Goal: Task Accomplishment & Management: Manage account settings

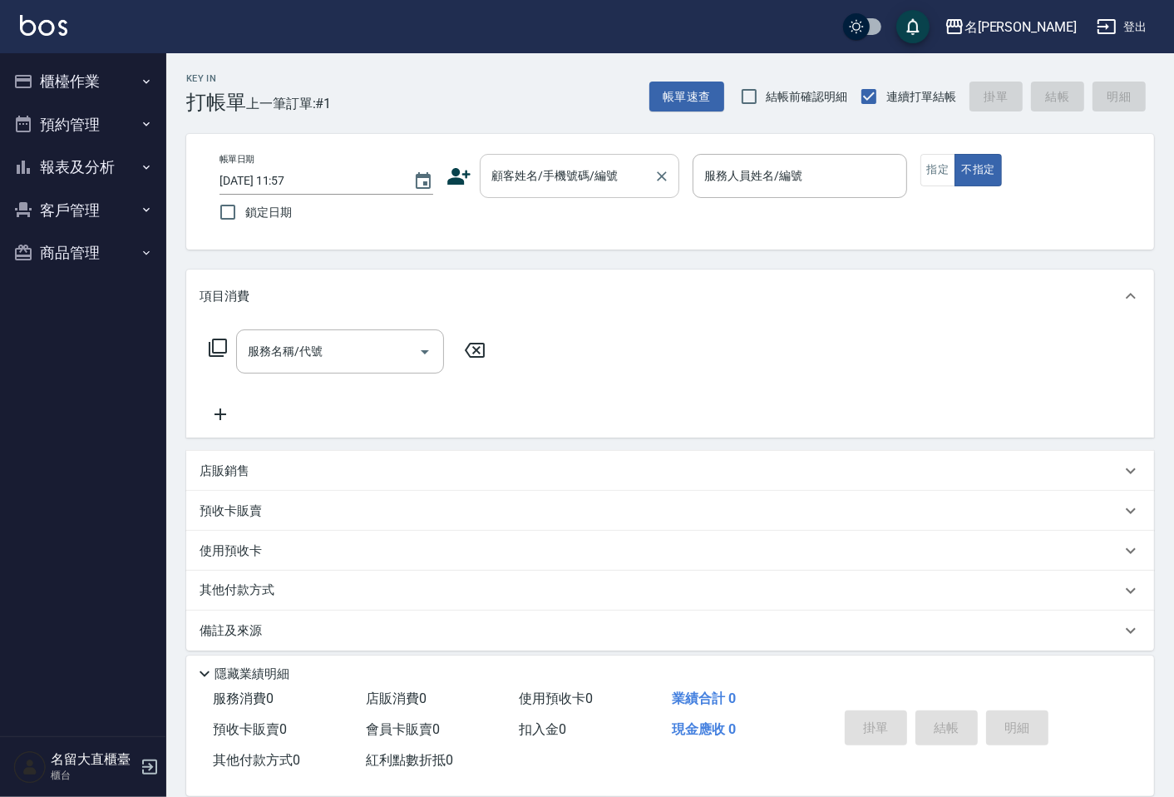
click at [618, 180] on input "顧客姓名/手機號碼/編號" at bounding box center [567, 175] width 160 height 29
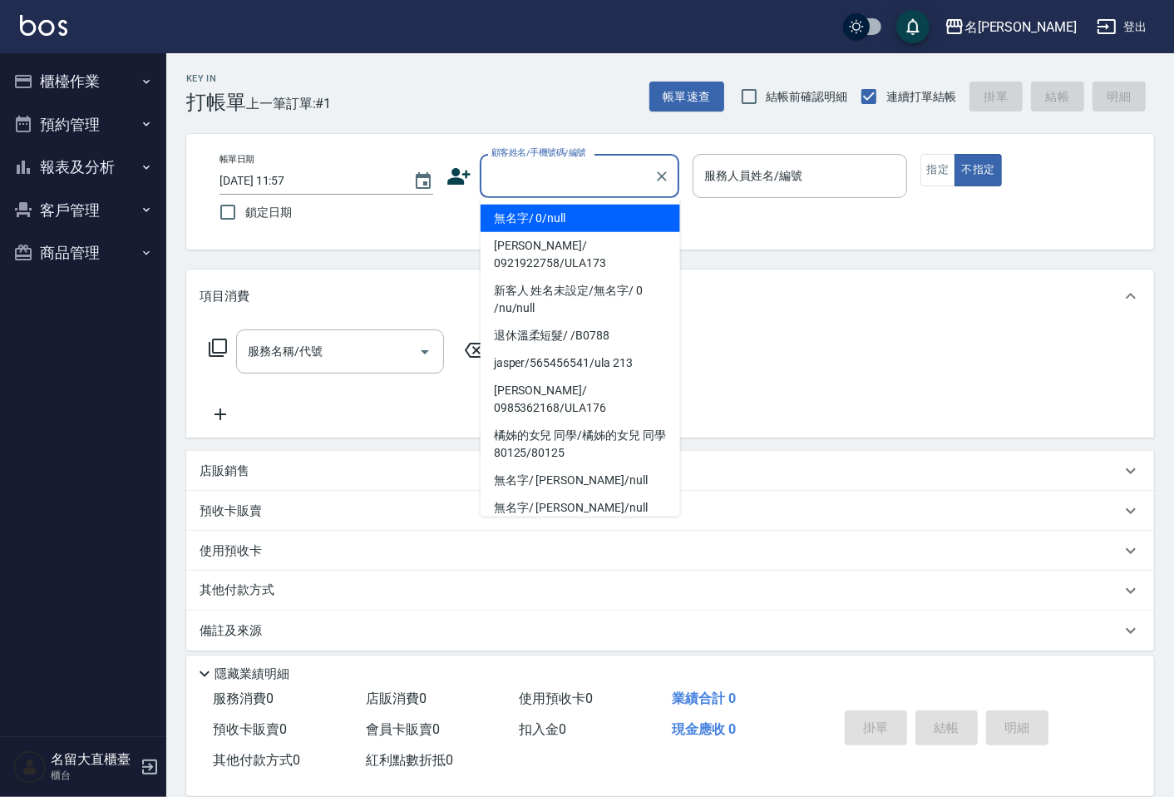
click at [591, 218] on li "無名字/ 0/null" at bounding box center [581, 218] width 200 height 27
type input "無名字/ 0/null"
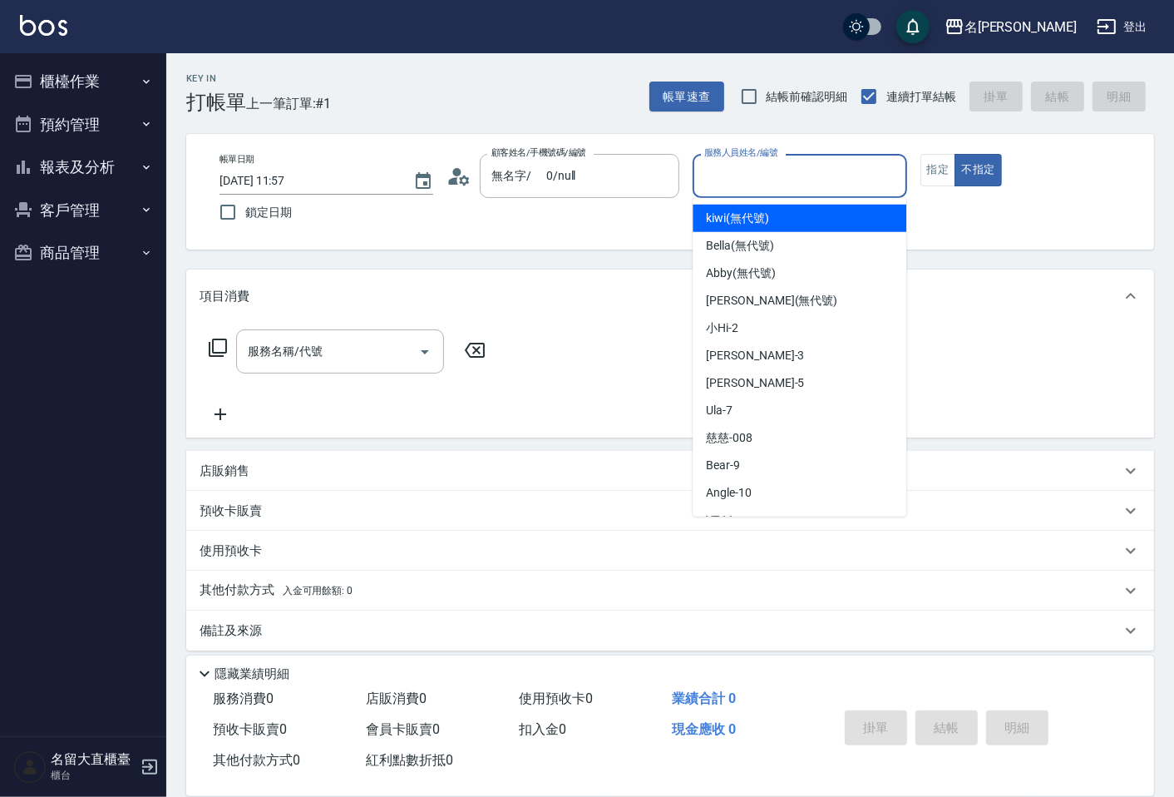
click at [720, 175] on input "服務人員姓名/編號" at bounding box center [799, 175] width 199 height 29
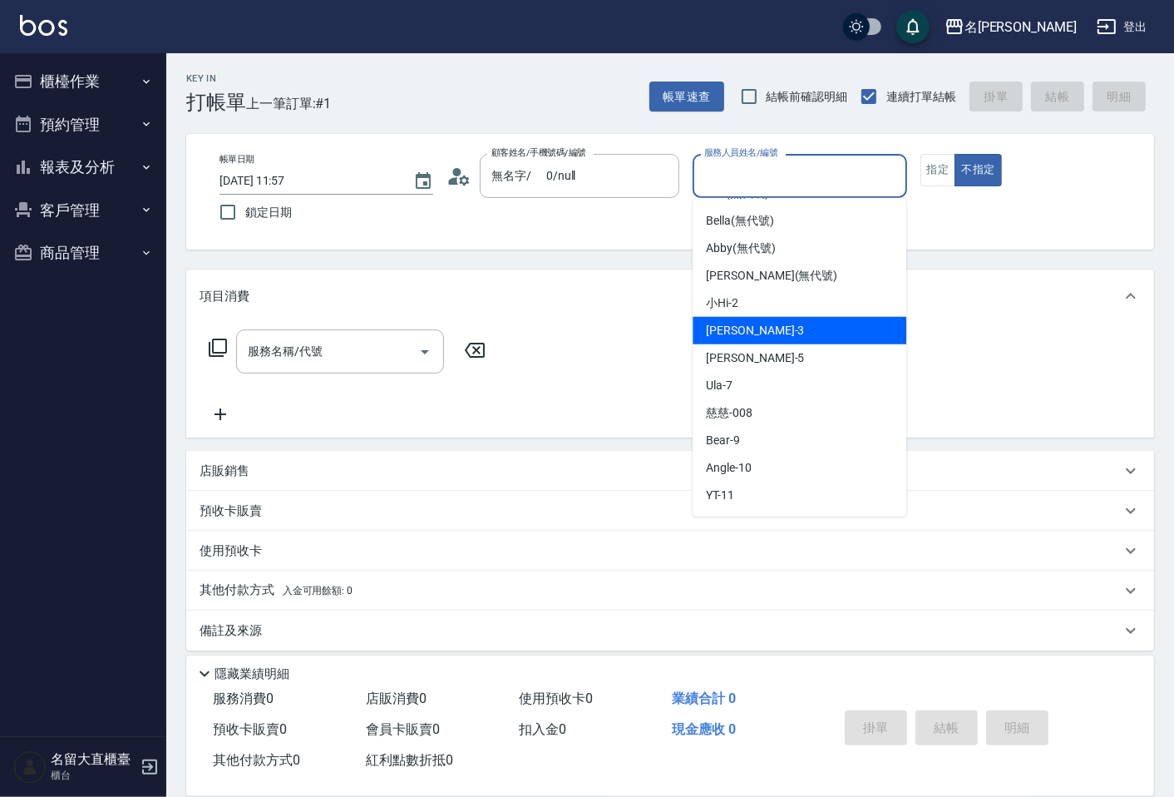
scroll to position [92, 0]
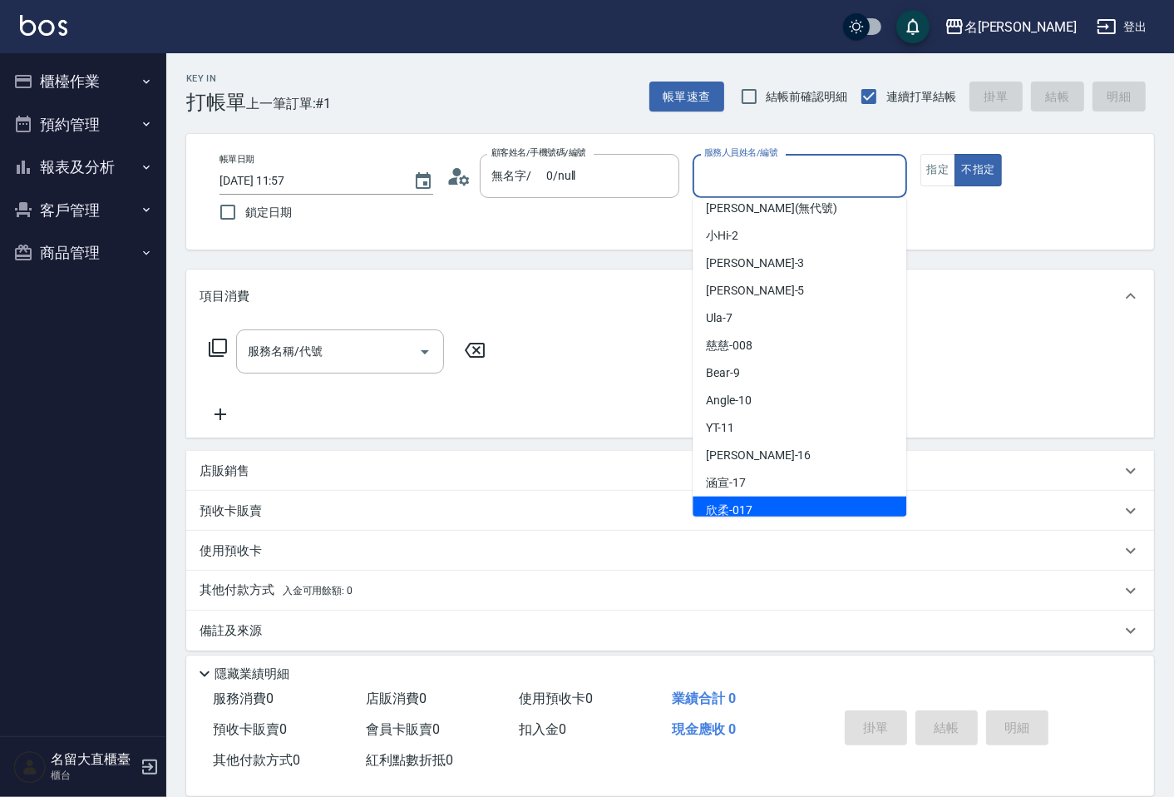
click at [747, 497] on div "欣柔 -017" at bounding box center [800, 510] width 214 height 27
type input "欣柔-017"
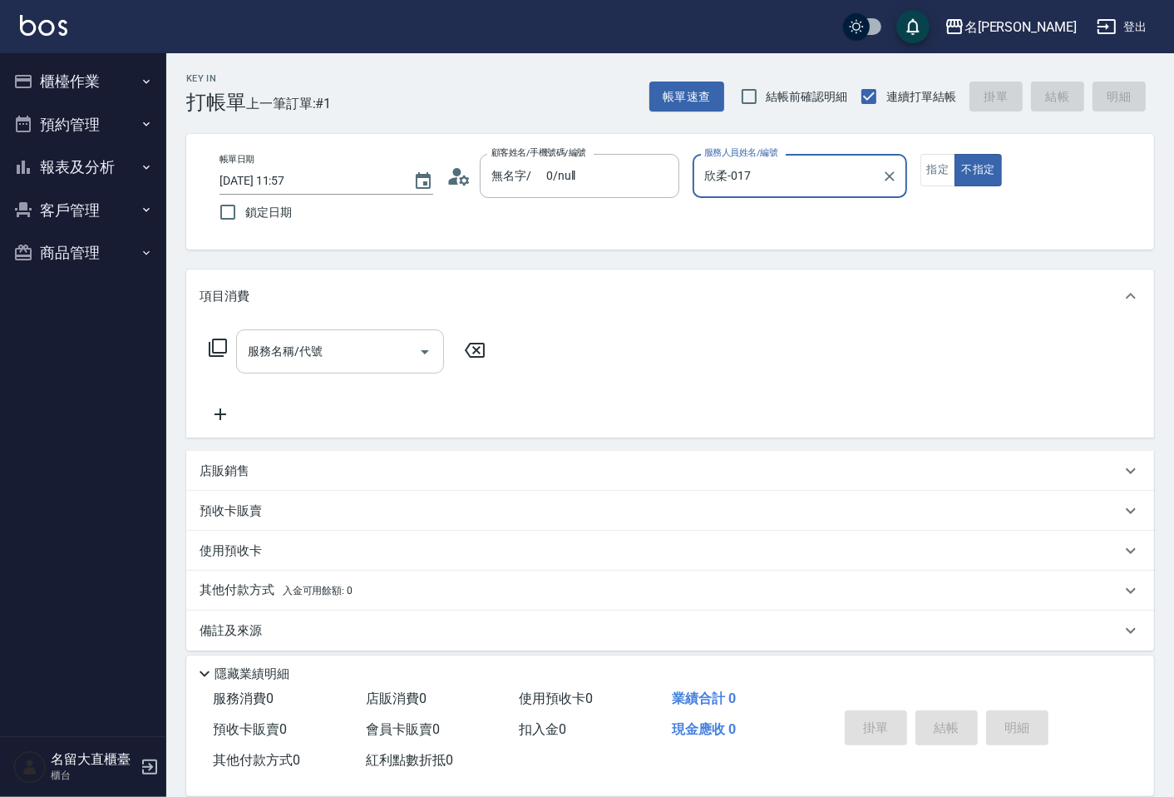
click at [371, 366] on div "服務名稱/代號" at bounding box center [340, 351] width 208 height 44
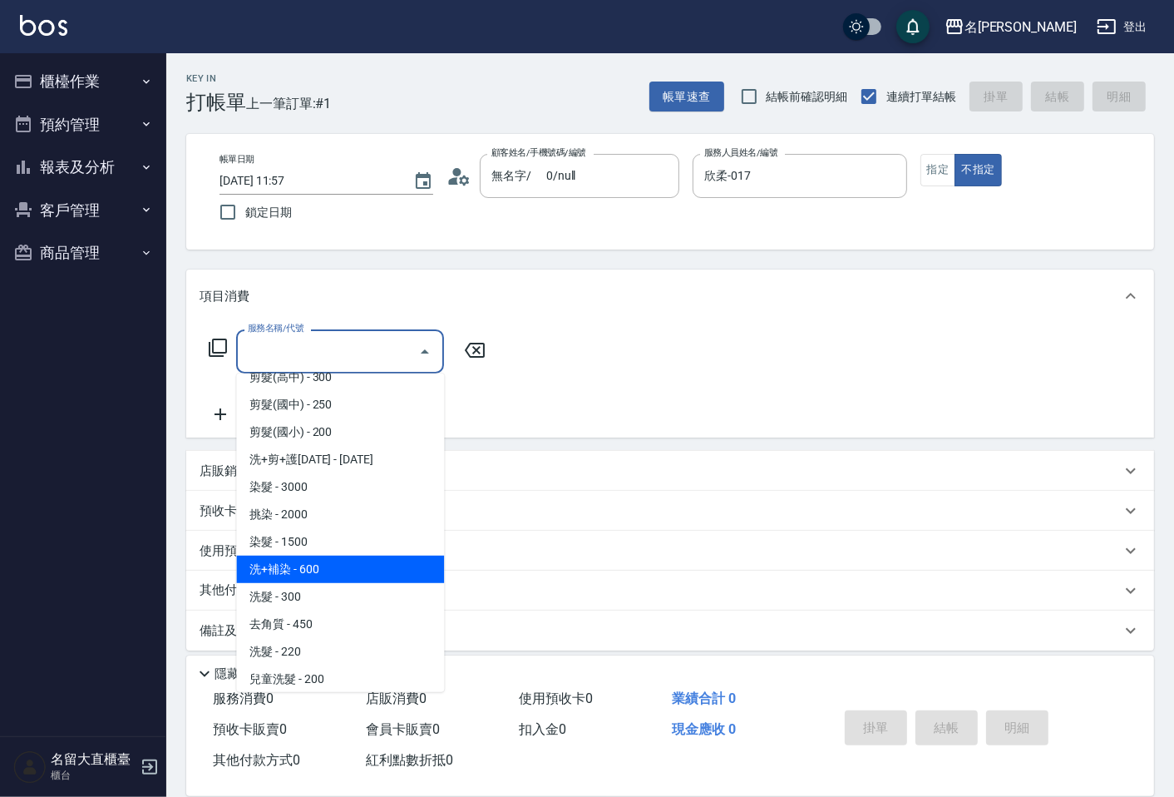
scroll to position [277, 0]
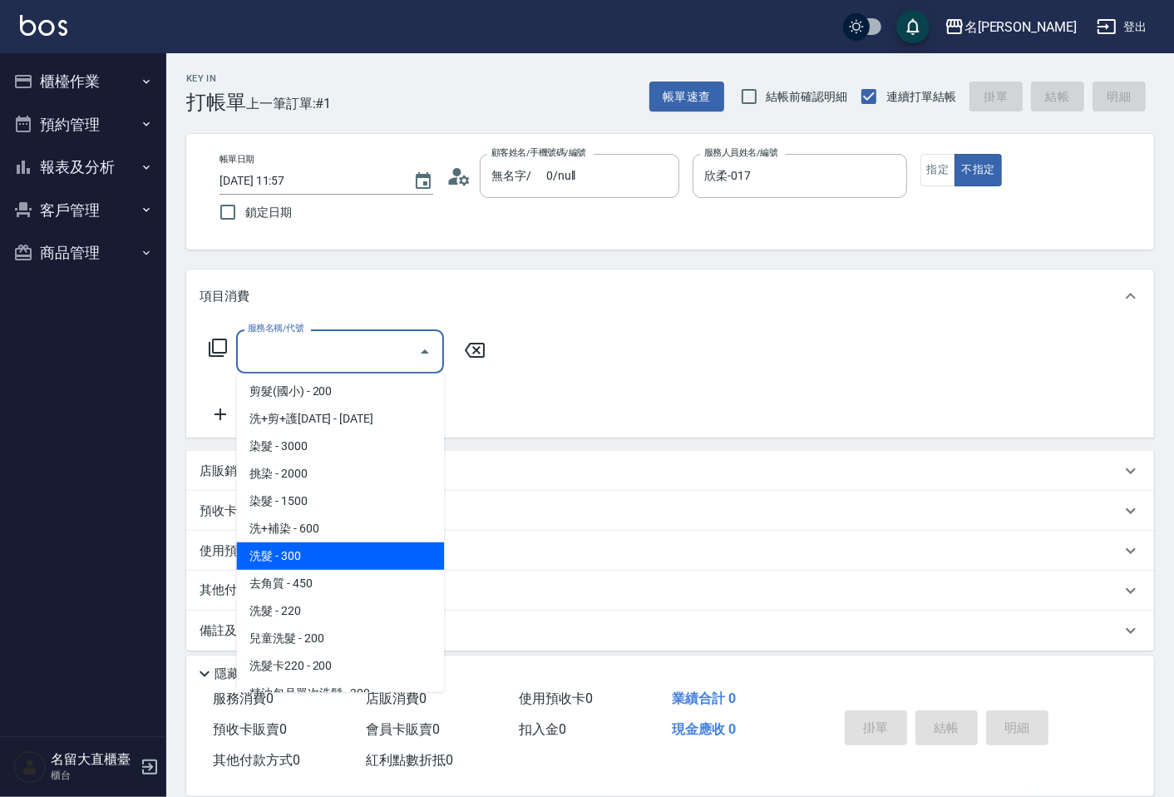
click at [311, 556] on span "洗髮 - 300" at bounding box center [340, 555] width 208 height 27
type input "洗髮(500)"
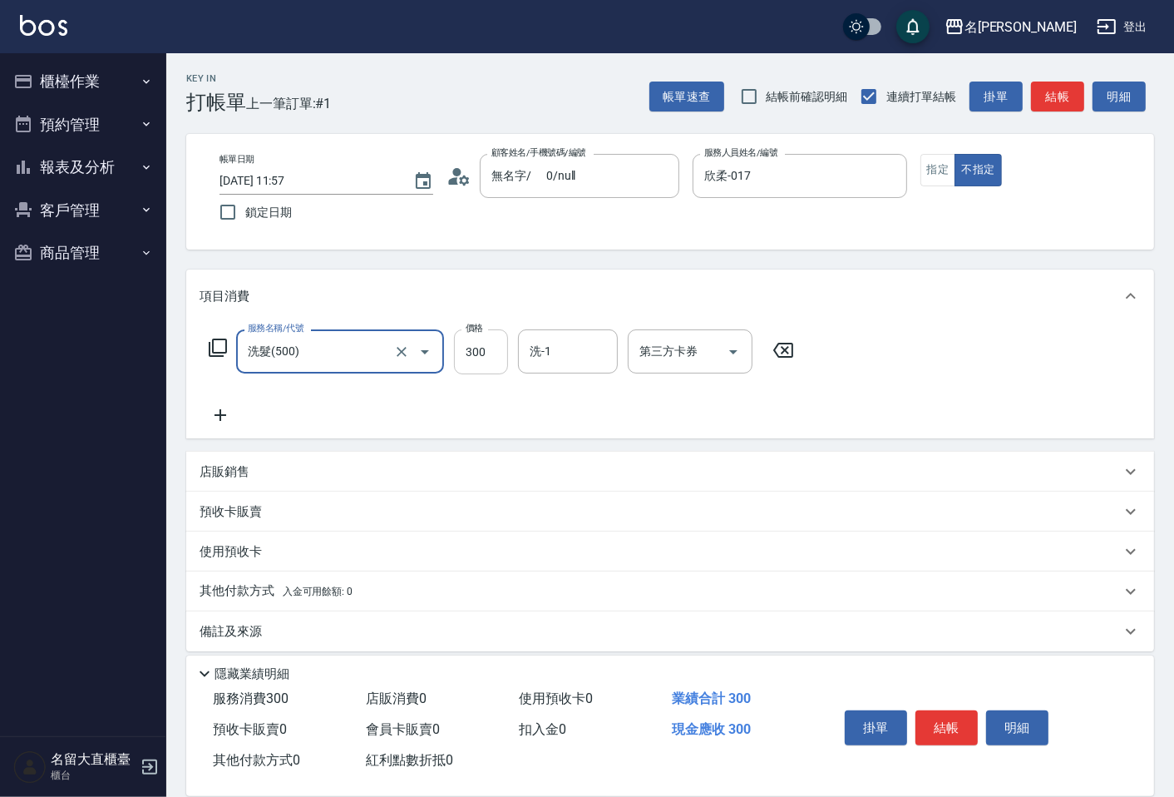
click at [483, 366] on input "300" at bounding box center [481, 351] width 54 height 45
type input "33"
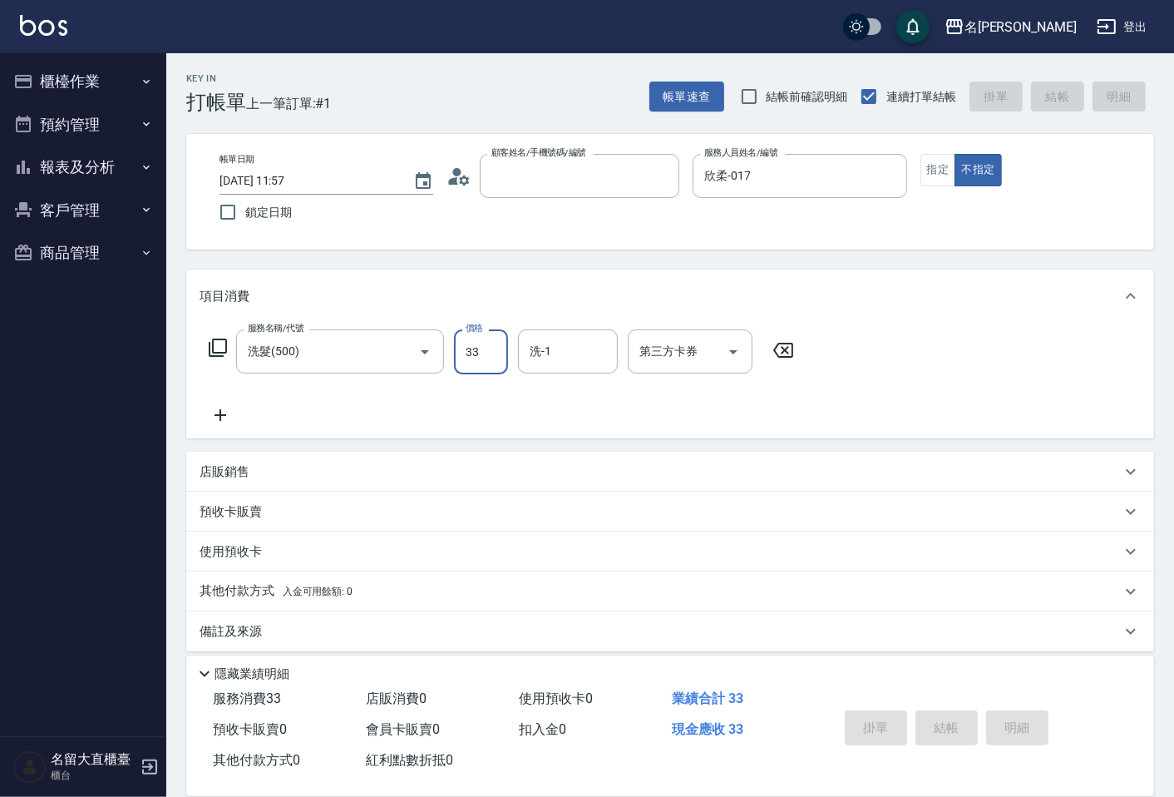
type input "[DATE] 14:17"
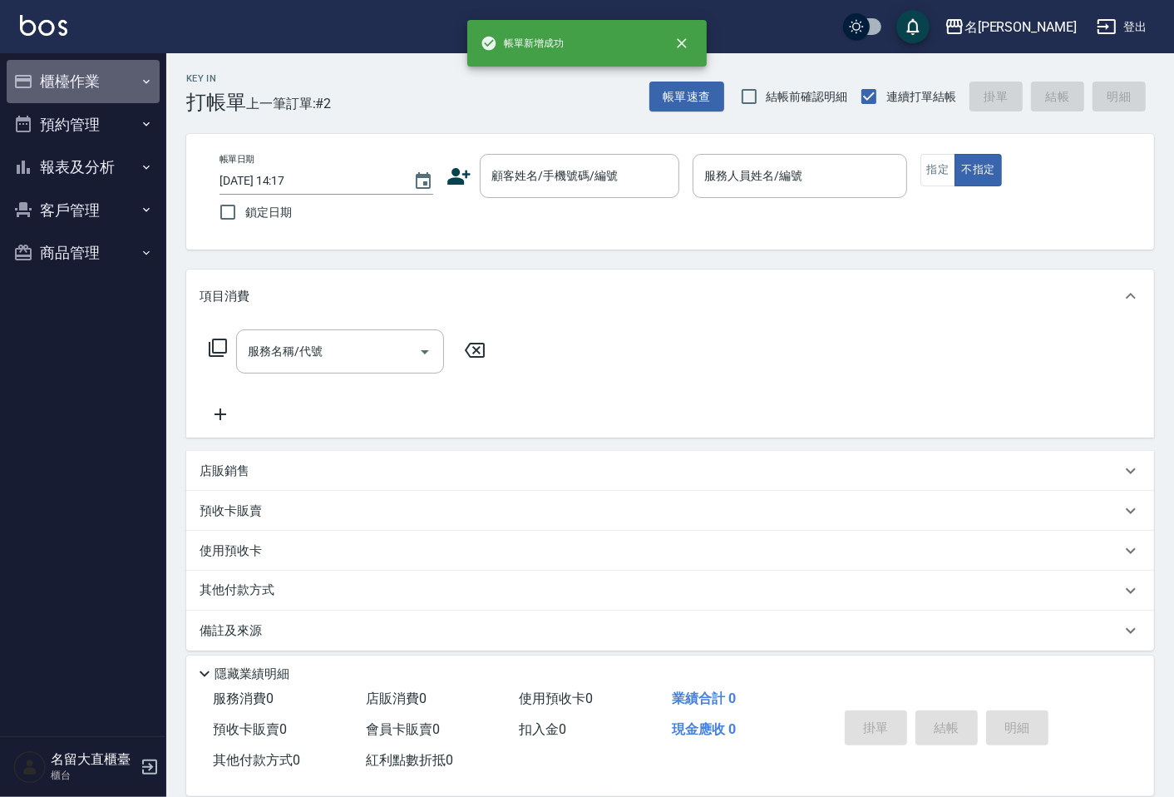
click at [39, 91] on button "櫃檯作業" at bounding box center [83, 81] width 153 height 43
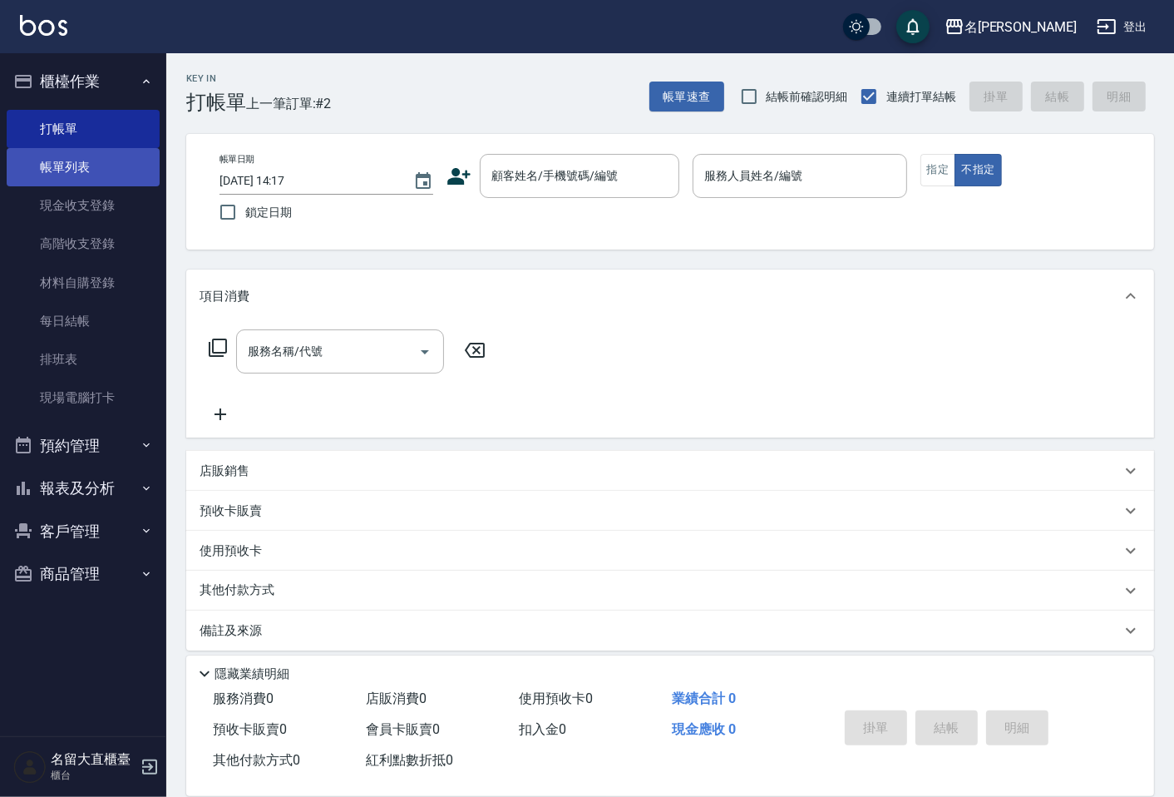
click at [79, 165] on link "帳單列表" at bounding box center [83, 167] width 153 height 38
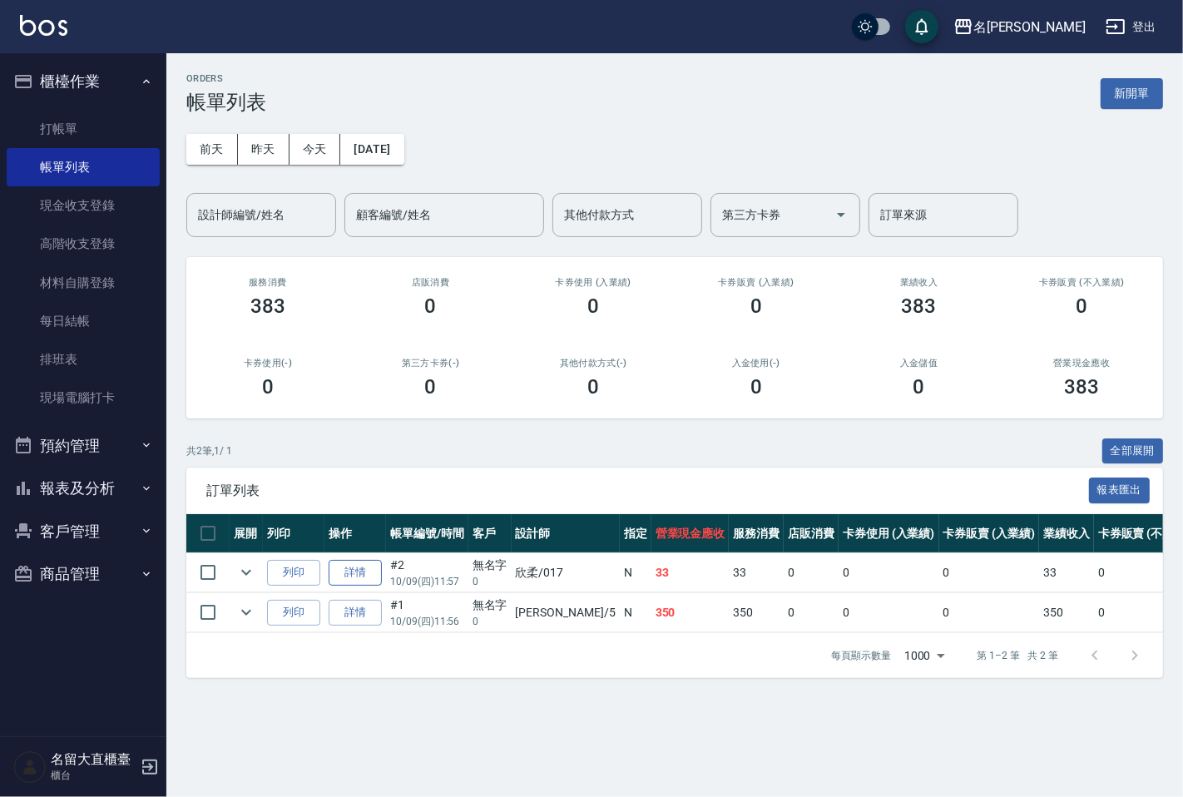
click at [358, 567] on link "詳情" at bounding box center [355, 573] width 53 height 26
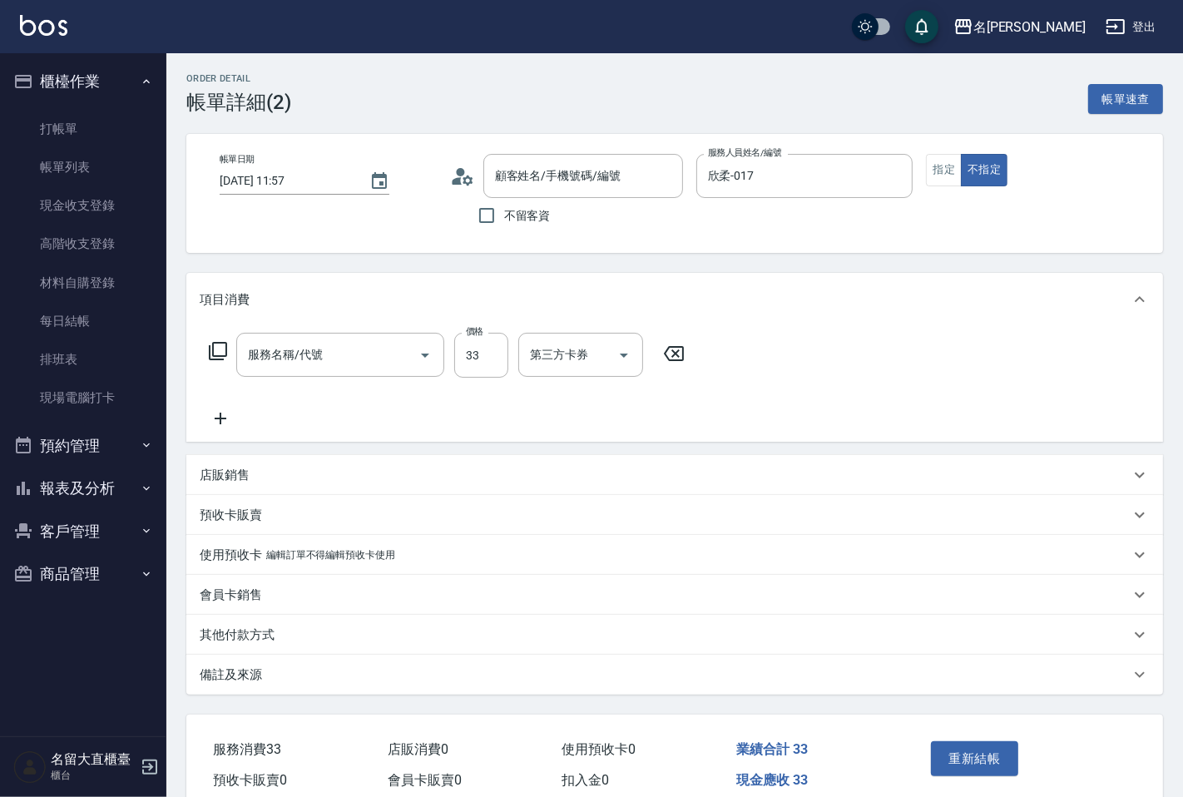
type input "[DATE] 11:57"
type input "欣柔-017"
type input "無名字/ 0/null"
type input "洗髮(500)"
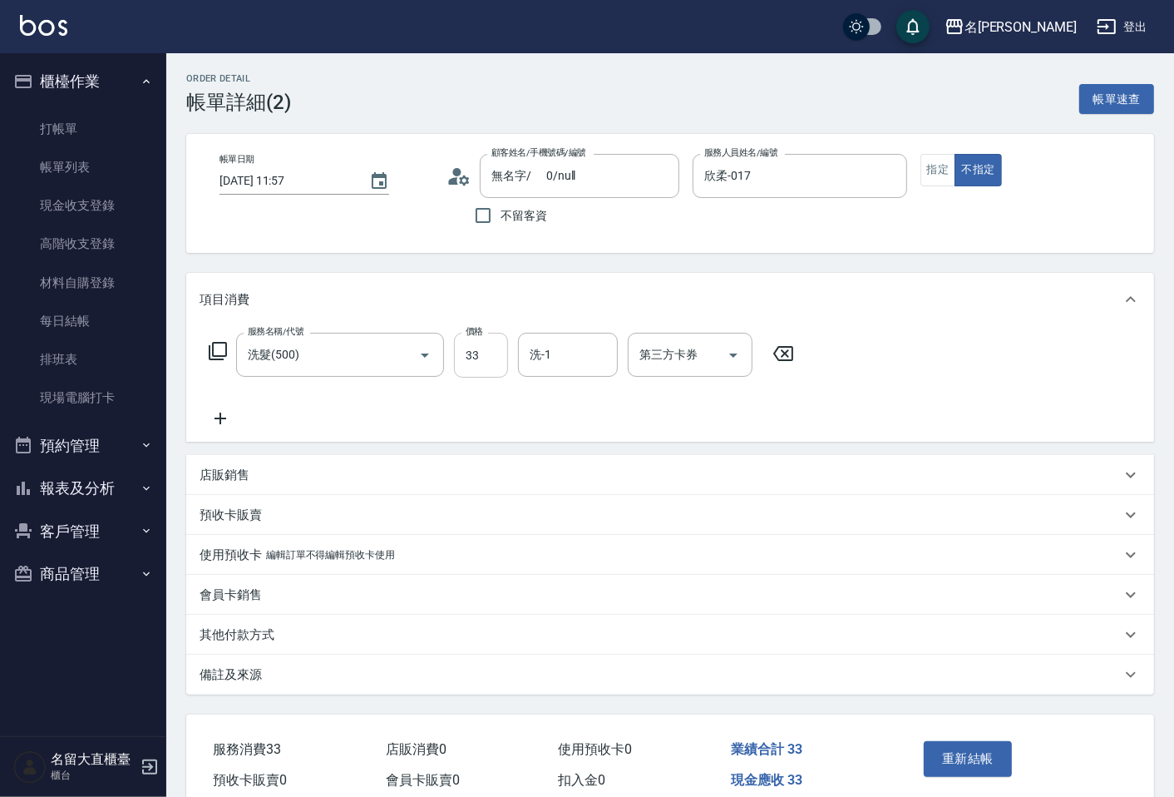
click at [482, 349] on input "33" at bounding box center [481, 355] width 54 height 45
click at [486, 356] on input "33" at bounding box center [481, 355] width 54 height 45
type input "350"
click at [210, 403] on div "服務名稱/代號 洗髮(500) 服務名稱/代號 價格 350 價格 洗-1 洗-1 第三方卡券 第三方卡券" at bounding box center [502, 381] width 605 height 96
click at [216, 412] on icon at bounding box center [221, 418] width 42 height 20
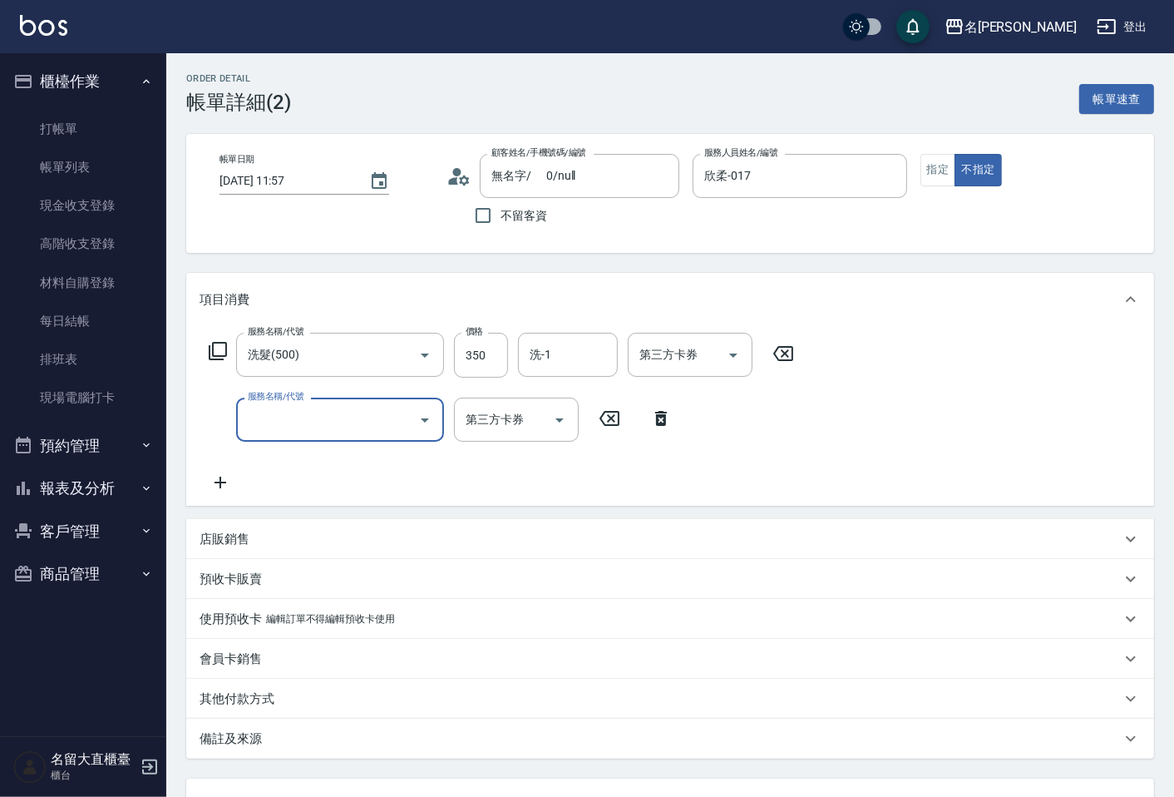
click at [276, 413] on input "服務名稱/代號" at bounding box center [328, 419] width 168 height 29
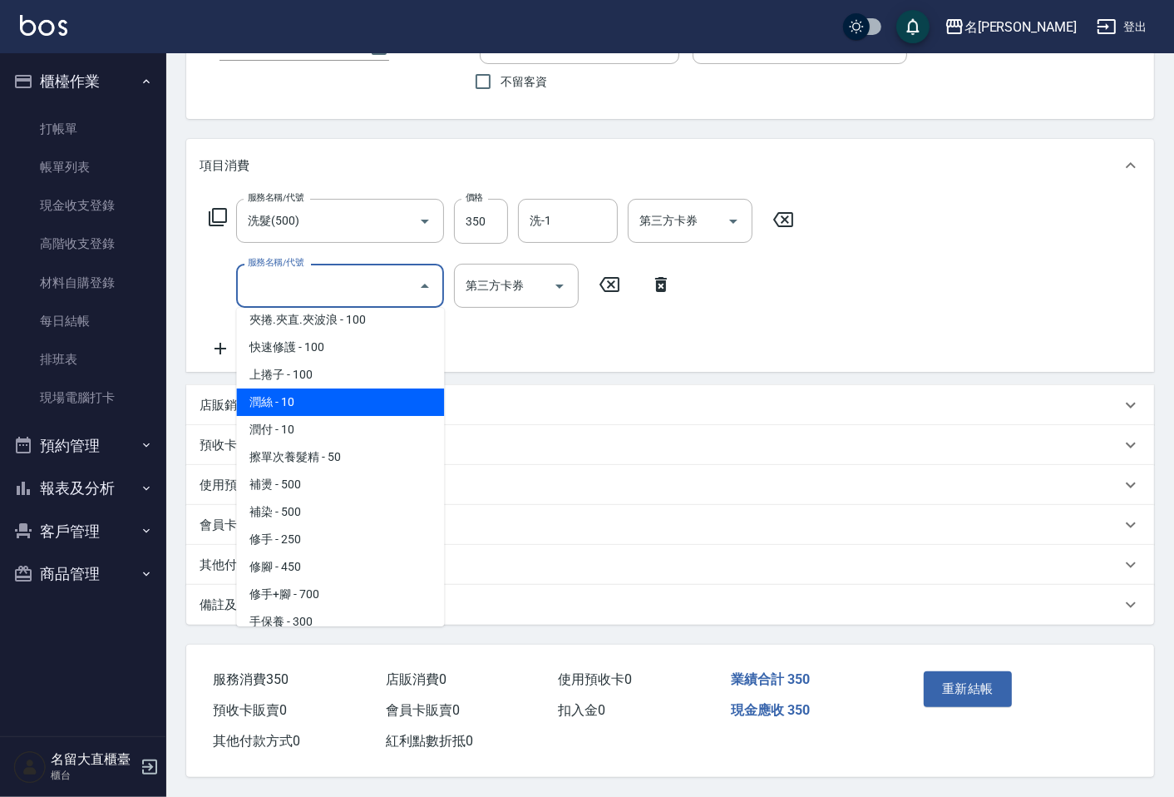
scroll to position [1386, 0]
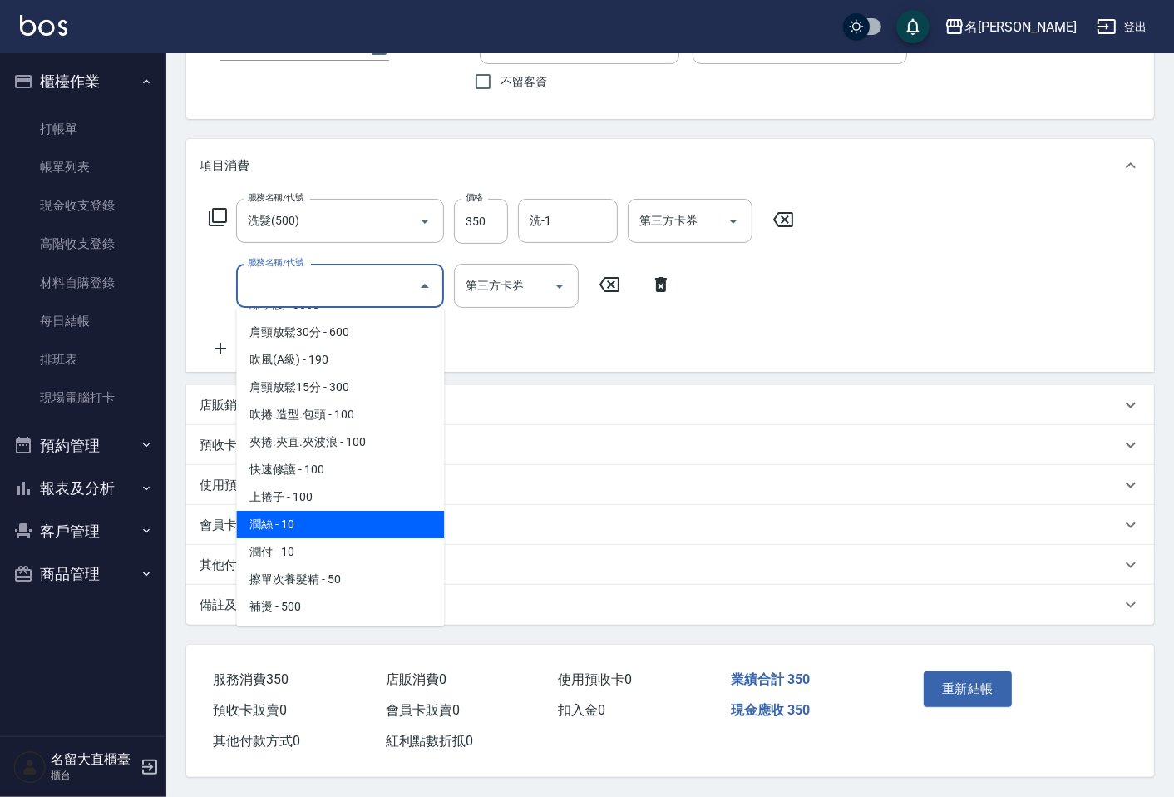
click at [368, 511] on span "潤絲 - 10" at bounding box center [340, 524] width 208 height 27
type input "潤絲(802)"
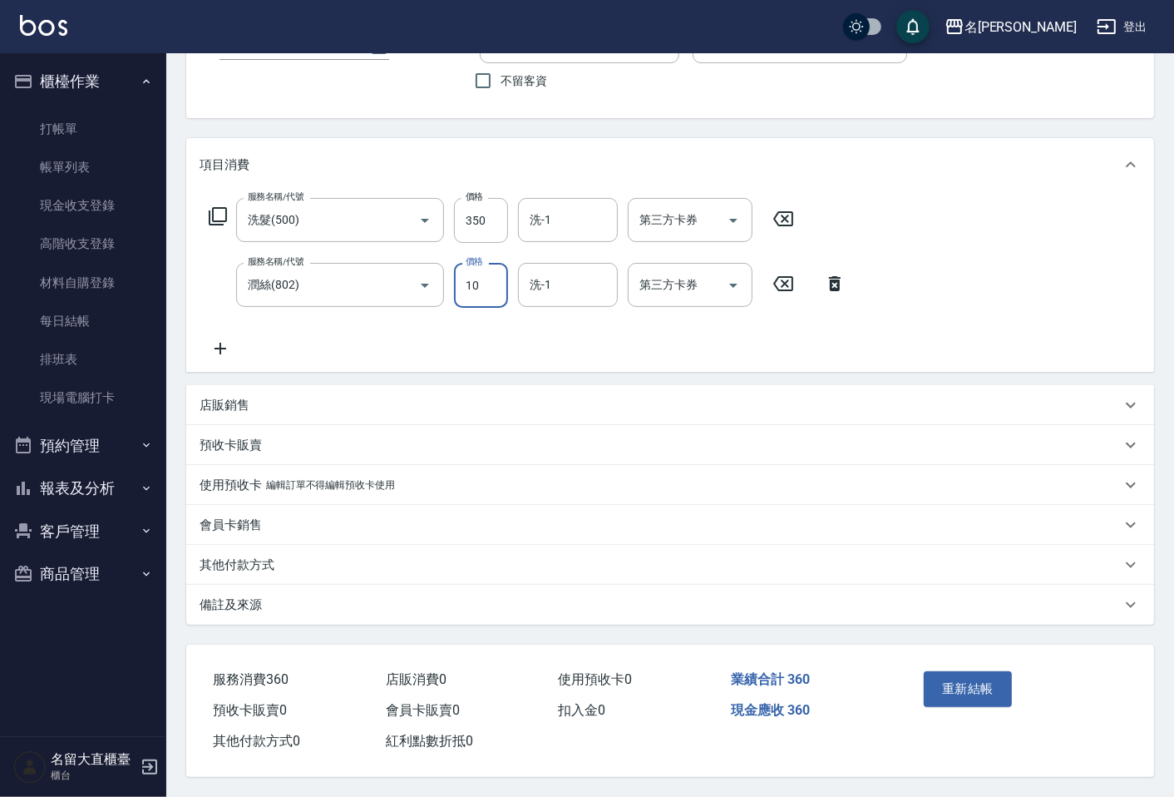
click at [472, 294] on input "10" at bounding box center [481, 285] width 54 height 45
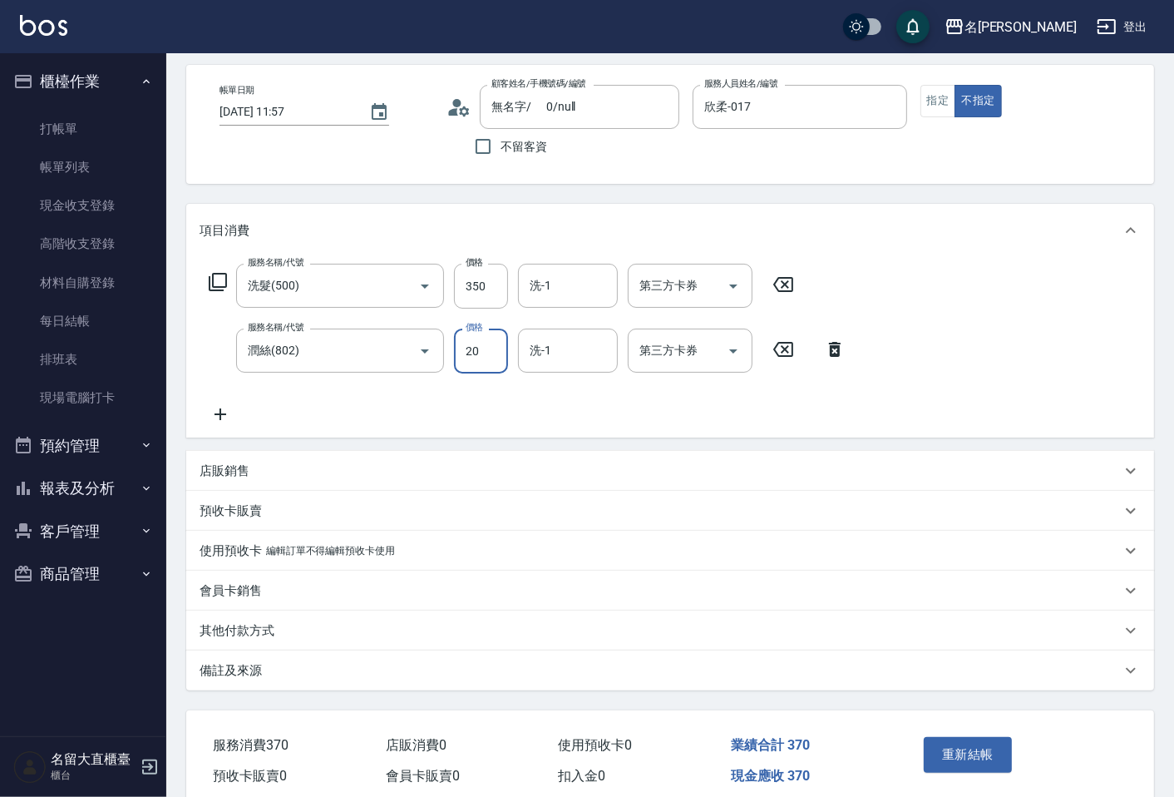
scroll to position [139, 0]
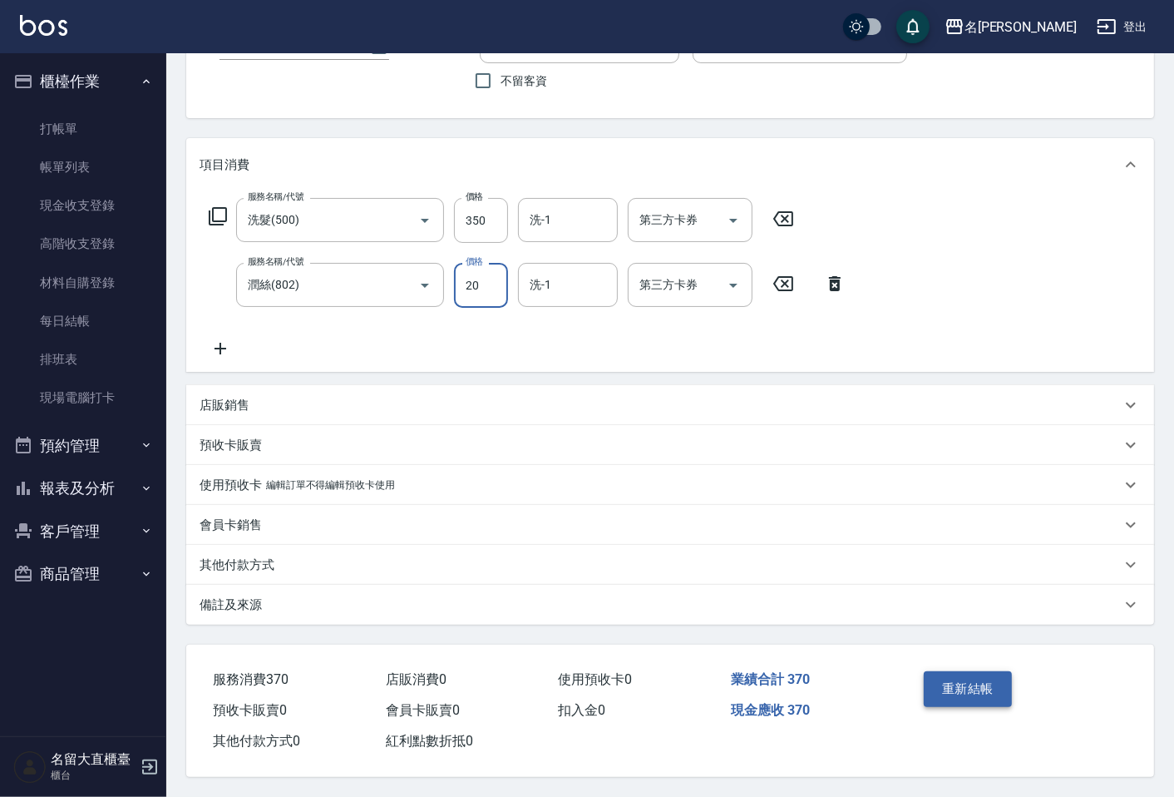
type input "20"
click at [966, 676] on button "重新結帳" at bounding box center [968, 688] width 88 height 35
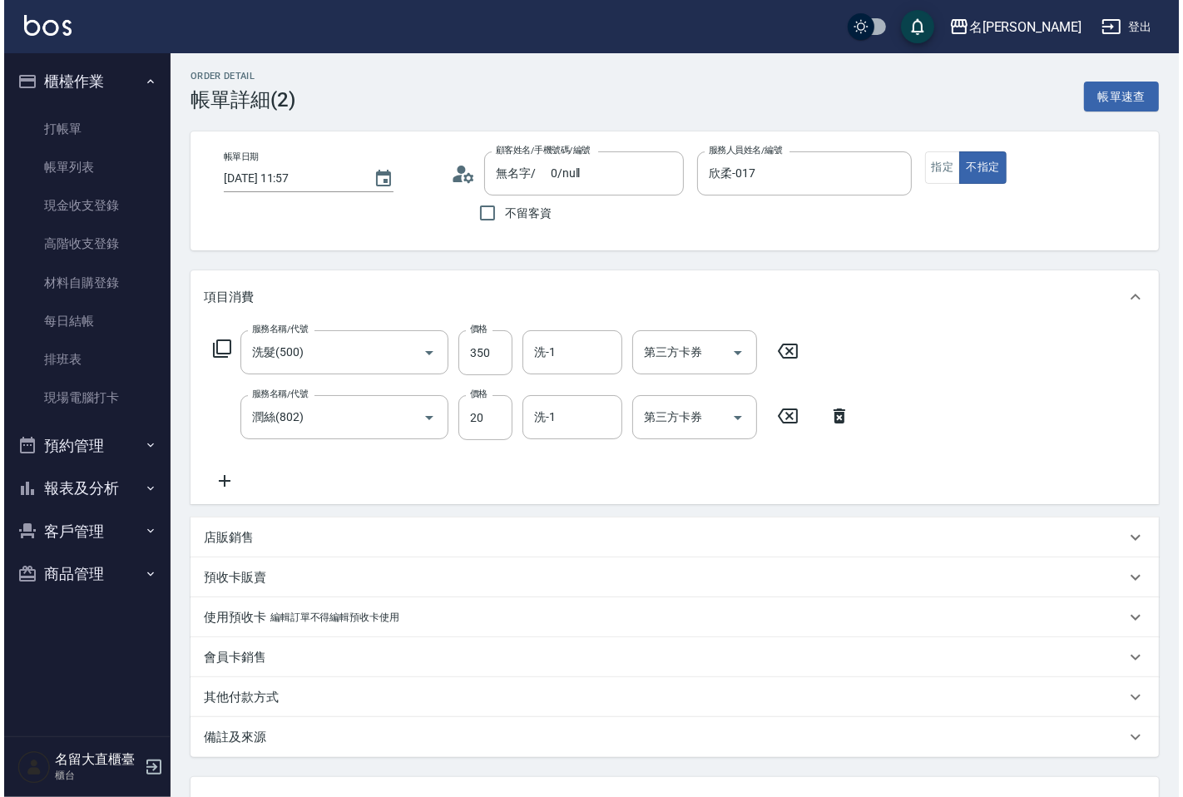
scroll to position [0, 0]
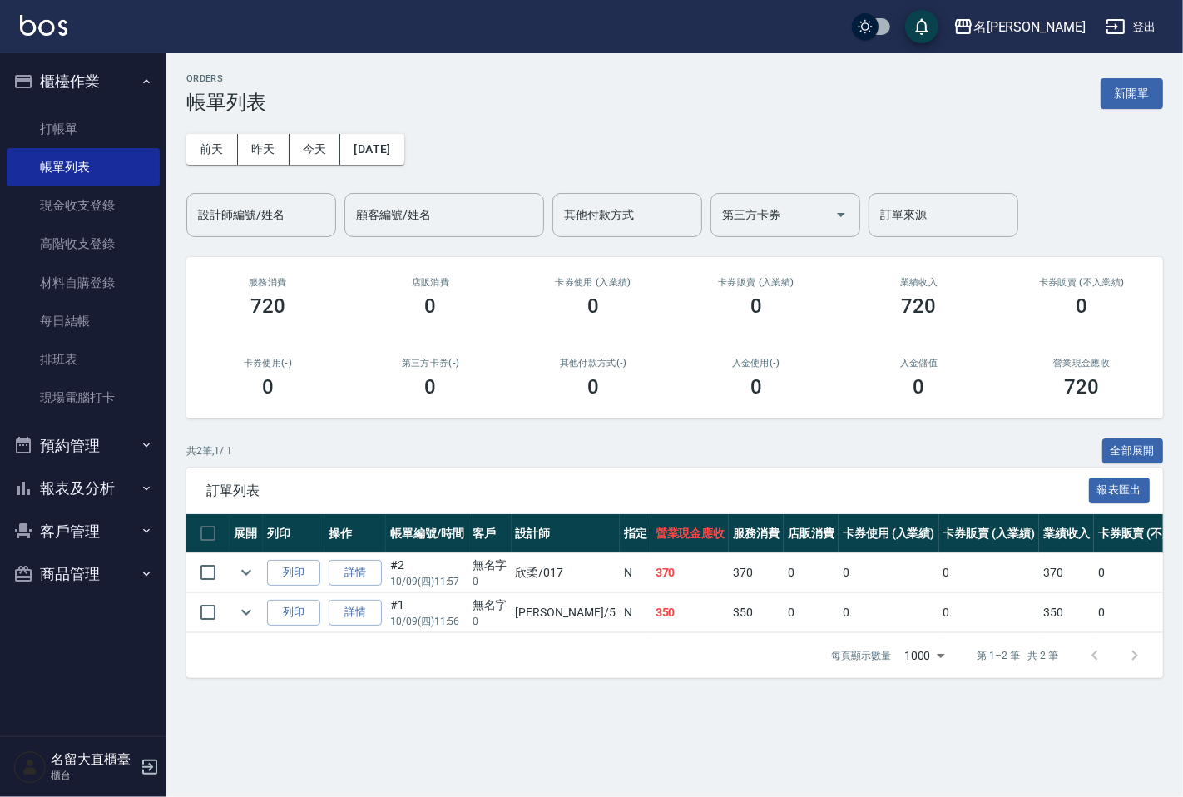
click at [58, 477] on button "報表及分析" at bounding box center [83, 488] width 153 height 43
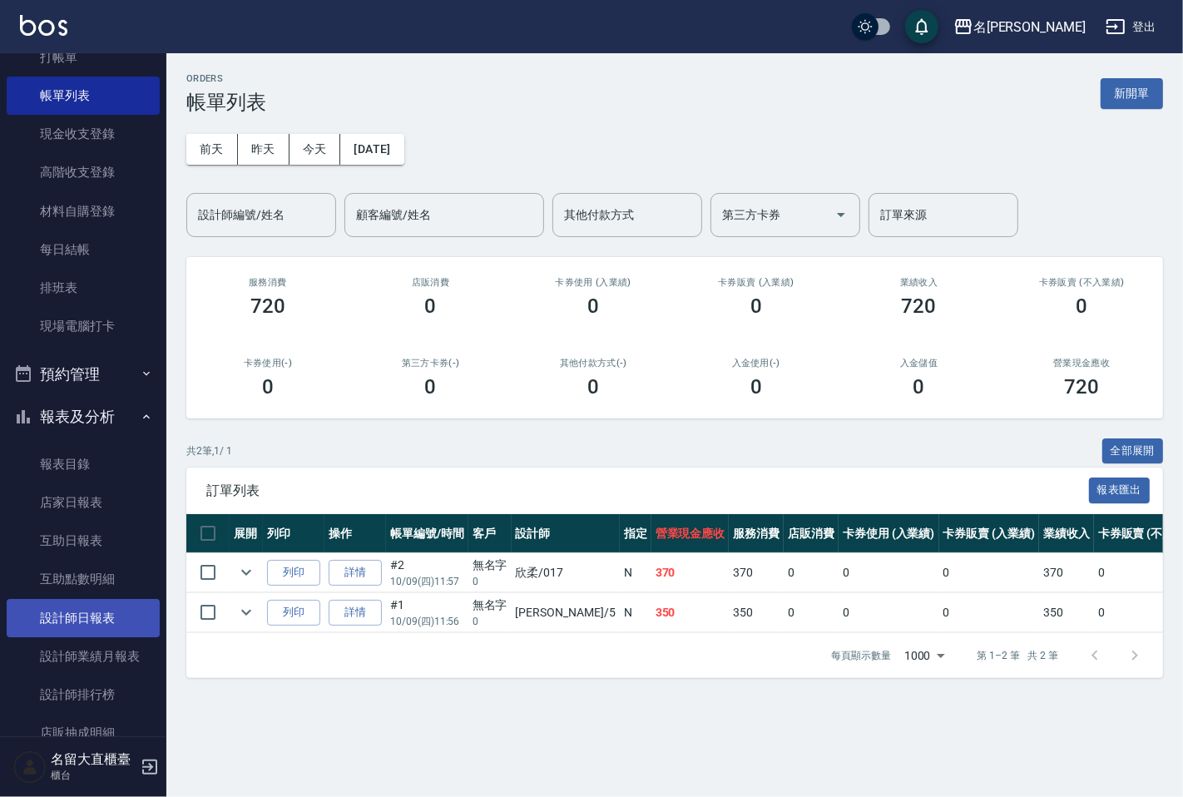
scroll to position [185, 0]
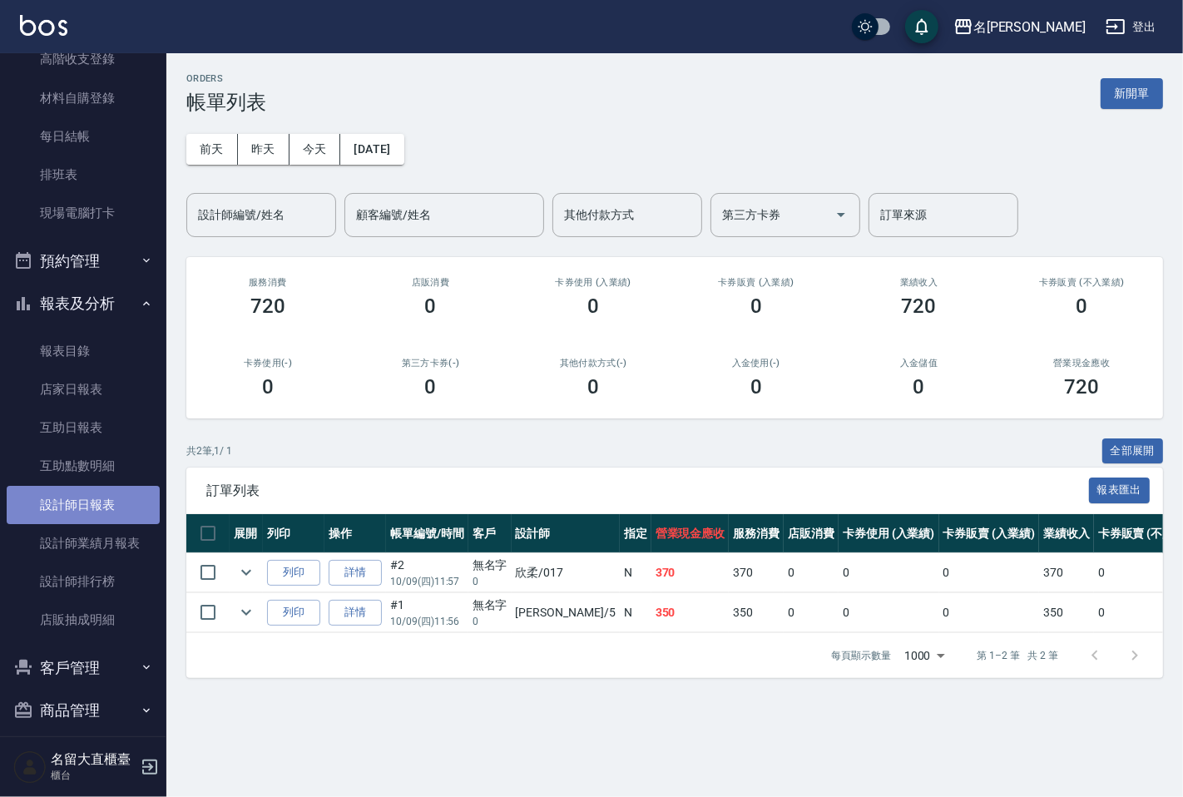
click at [96, 504] on link "設計師日報表" at bounding box center [83, 505] width 153 height 38
